Goal: Transaction & Acquisition: Register for event/course

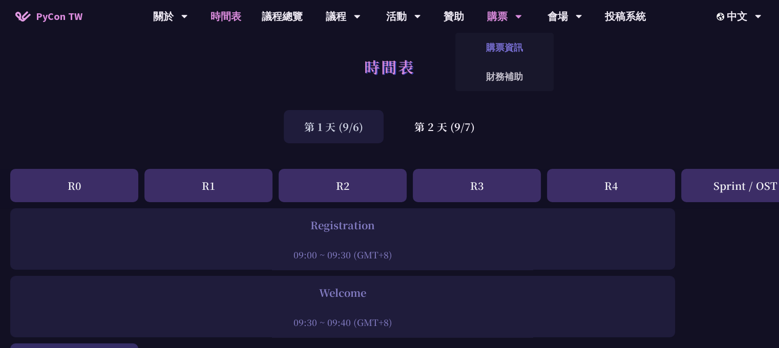
click at [504, 48] on link "購票資訊" at bounding box center [504, 47] width 98 height 24
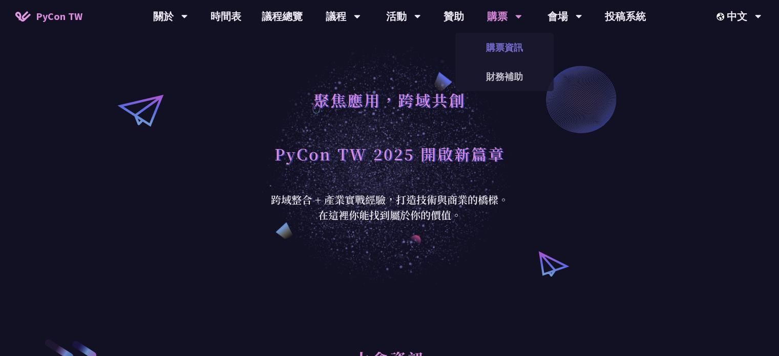
click at [508, 52] on link "購票資訊" at bounding box center [504, 47] width 98 height 24
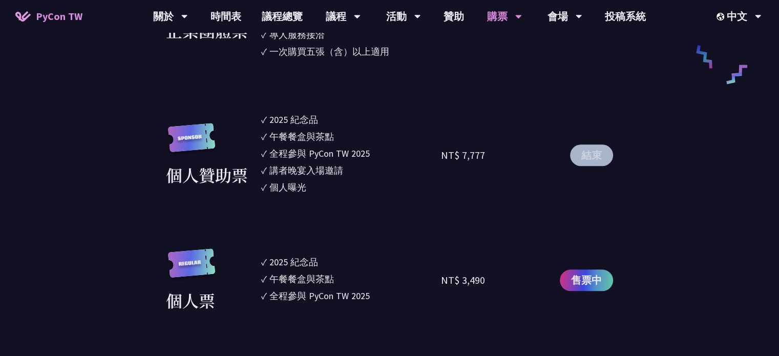
scroll to position [922, 0]
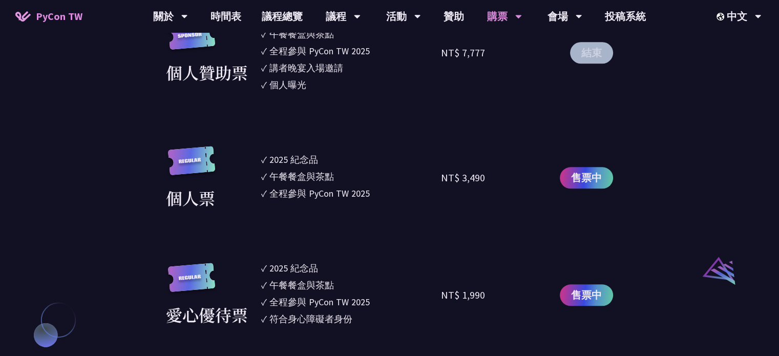
click at [598, 55] on button "結束" at bounding box center [591, 53] width 43 height 22
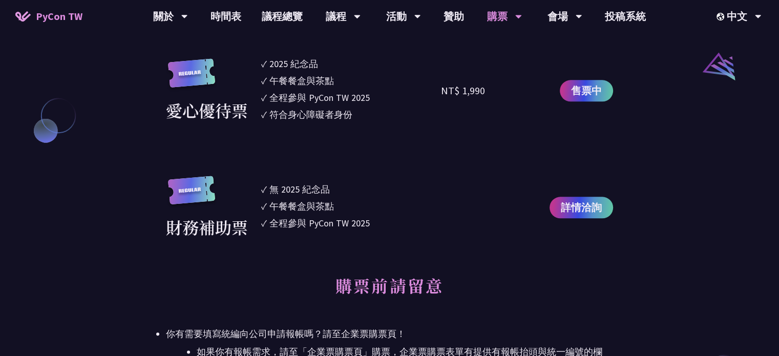
scroll to position [1025, 0]
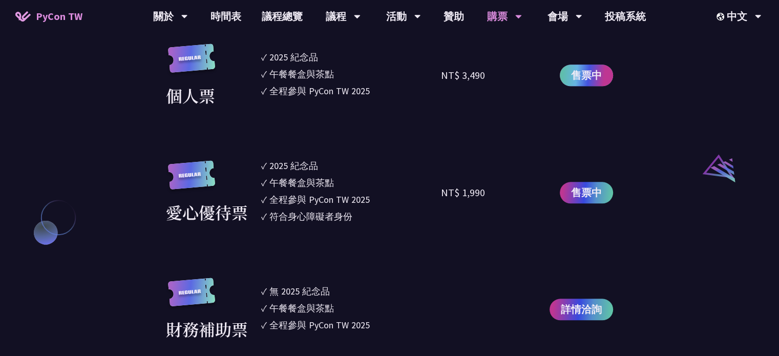
click at [595, 75] on span "售票中" at bounding box center [586, 75] width 31 height 15
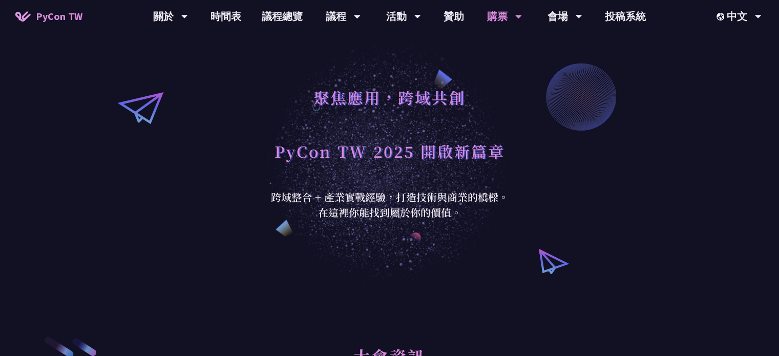
scroll to position [0, 0]
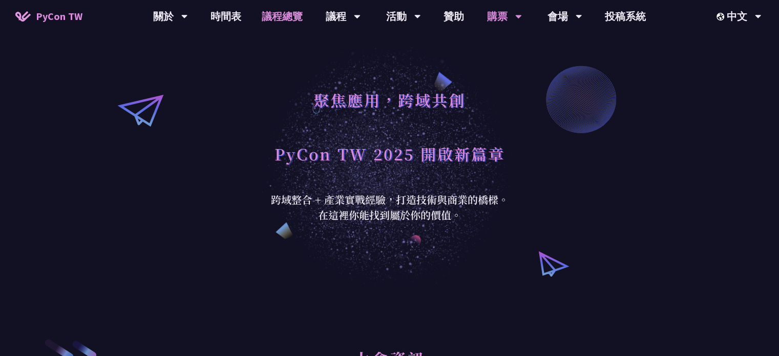
click at [270, 17] on link "議程總覽" at bounding box center [282, 16] width 61 height 33
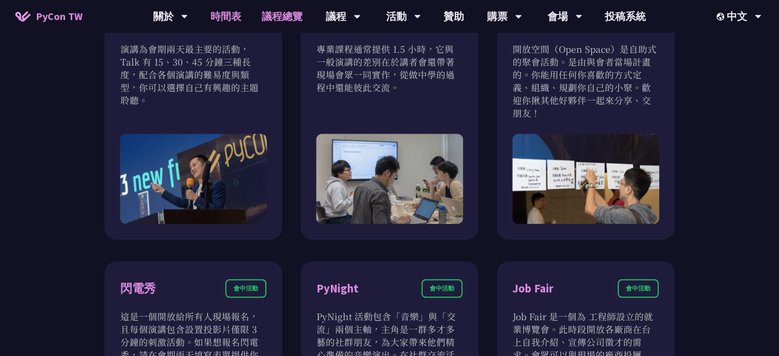
scroll to position [564, 0]
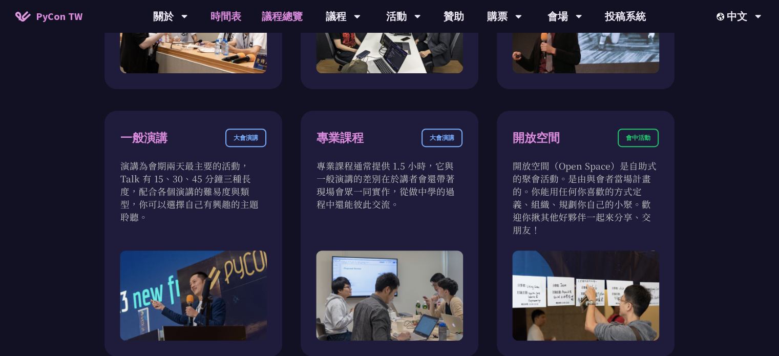
click at [226, 17] on link "時間表" at bounding box center [225, 16] width 51 height 33
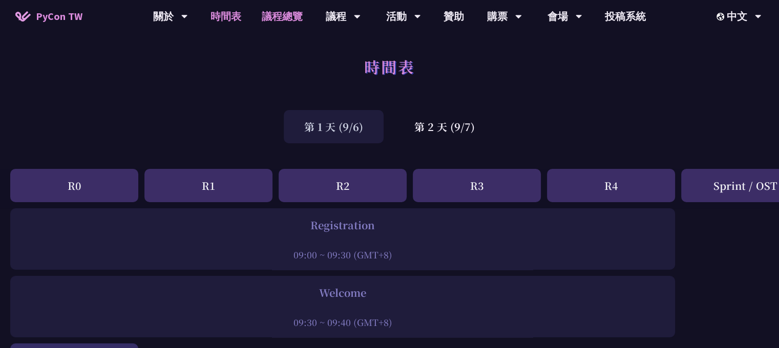
click at [287, 20] on link "議程總覽" at bounding box center [282, 16] width 61 height 33
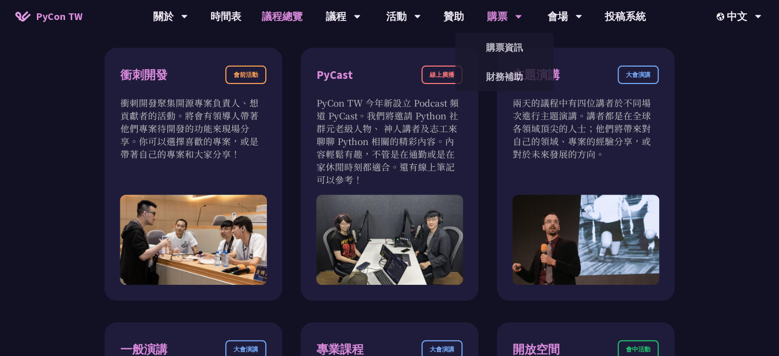
scroll to position [256, 0]
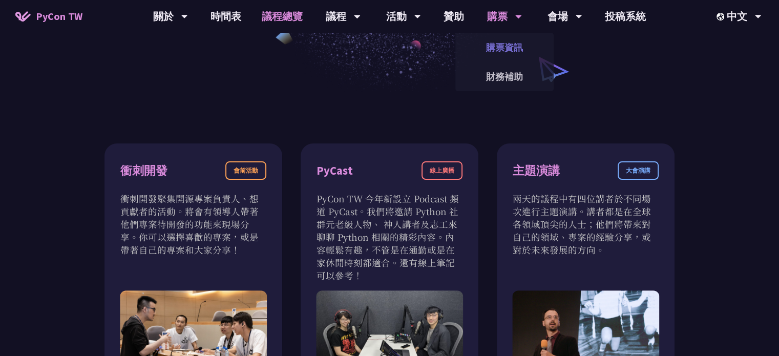
click at [510, 49] on link "購票資訊" at bounding box center [504, 47] width 98 height 24
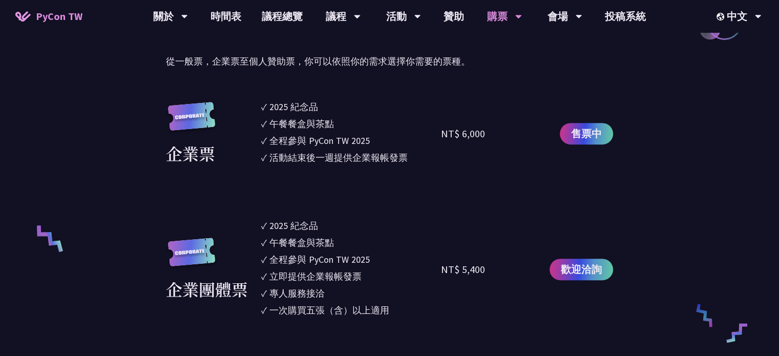
scroll to position [564, 0]
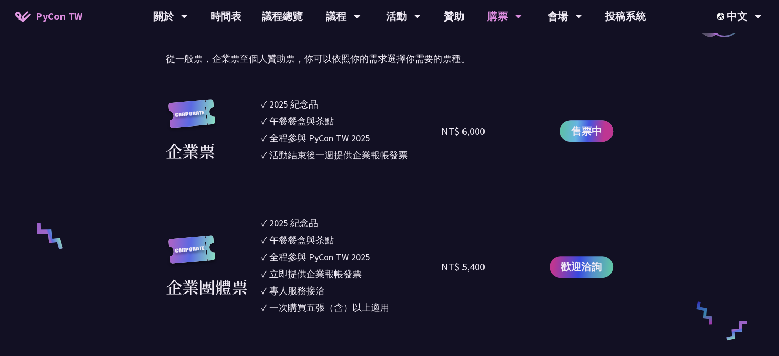
click at [597, 129] on span "售票中" at bounding box center [586, 130] width 31 height 15
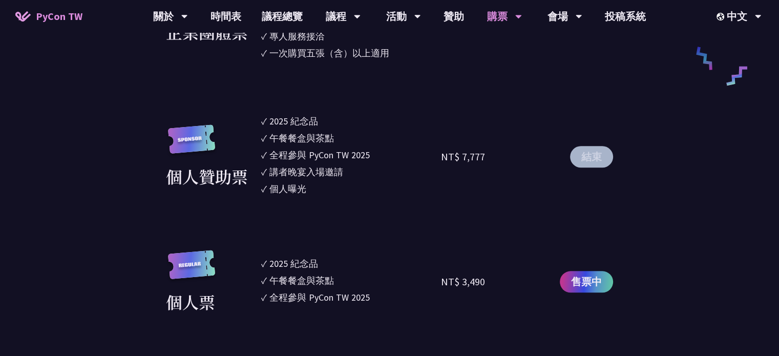
scroll to position [820, 0]
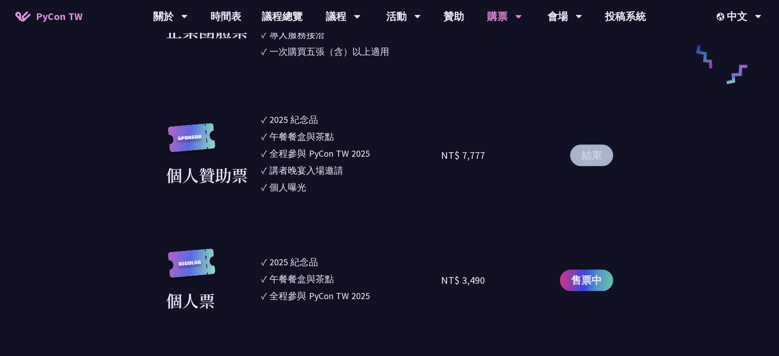
click at [582, 156] on button "結束" at bounding box center [591, 155] width 43 height 22
drag, startPoint x: 292, startPoint y: 155, endPoint x: 334, endPoint y: 186, distance: 52.1
click at [334, 186] on ul "✓ 2025 [PERSON_NAME]✓ 午餐餐盒與茶點 ✓ 全程參與 PyCon TW 2025 ✓ 講者晚宴入場邀請 ✓ 個人曝光" at bounding box center [351, 155] width 180 height 85
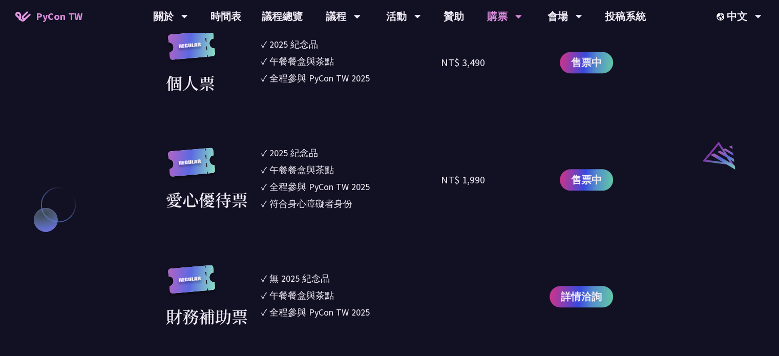
scroll to position [1127, 0]
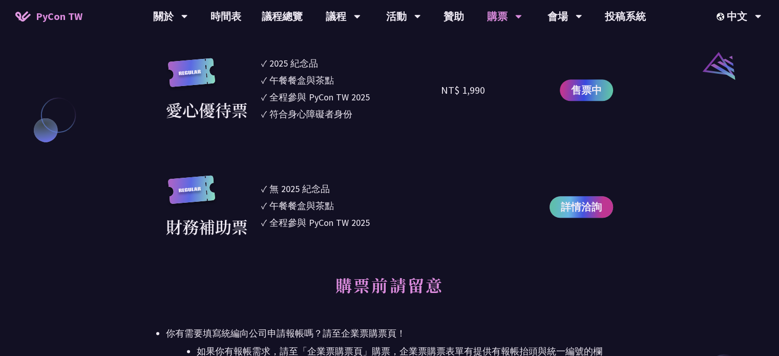
click at [566, 211] on span "詳情洽詢" at bounding box center [581, 206] width 41 height 15
click at [587, 77] on div "售票中" at bounding box center [572, 90] width 82 height 68
click at [587, 91] on span "售票中" at bounding box center [586, 89] width 31 height 15
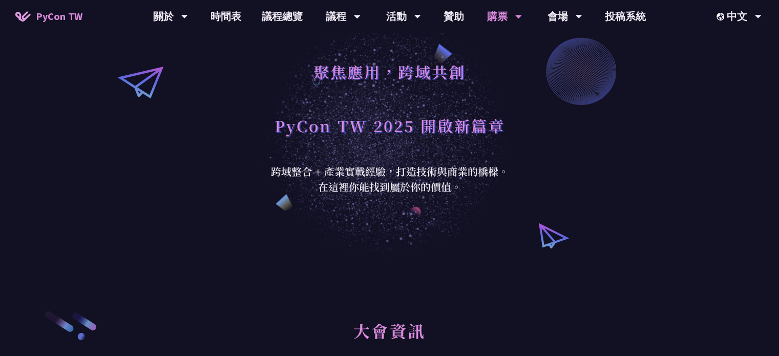
scroll to position [0, 0]
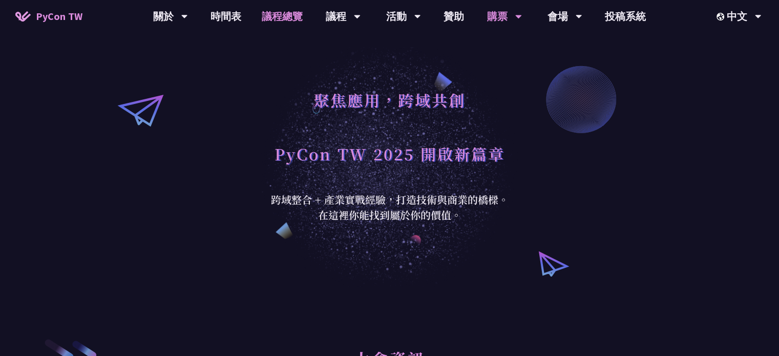
click at [273, 16] on link "議程總覽" at bounding box center [282, 16] width 61 height 33
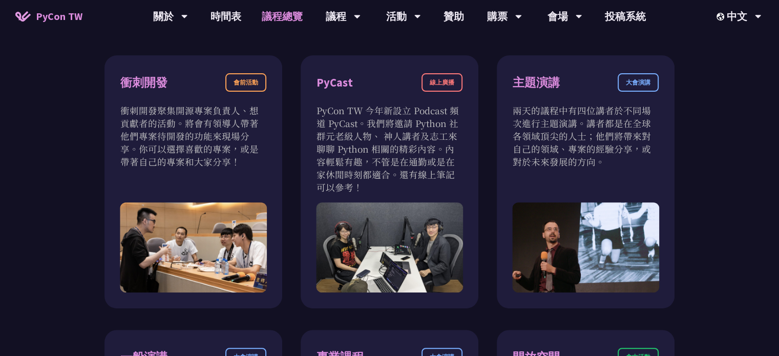
scroll to position [410, 0]
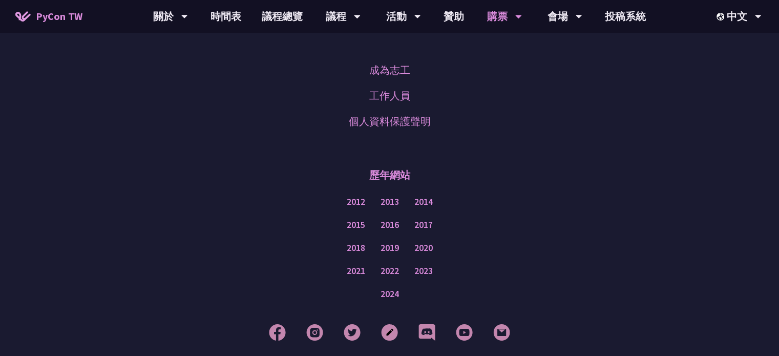
scroll to position [992, 0]
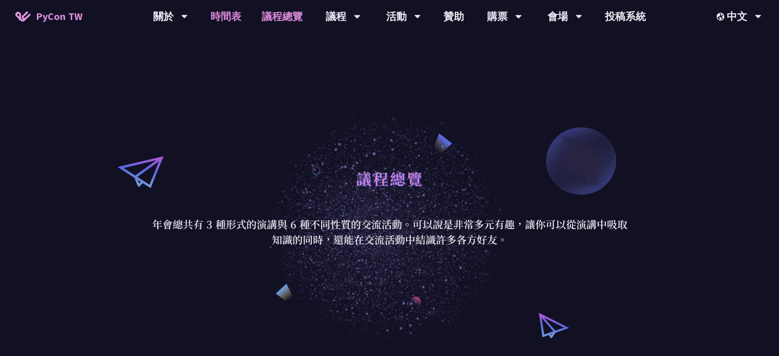
click at [230, 20] on link "時間表" at bounding box center [225, 16] width 51 height 33
